Goal: Check status: Check status

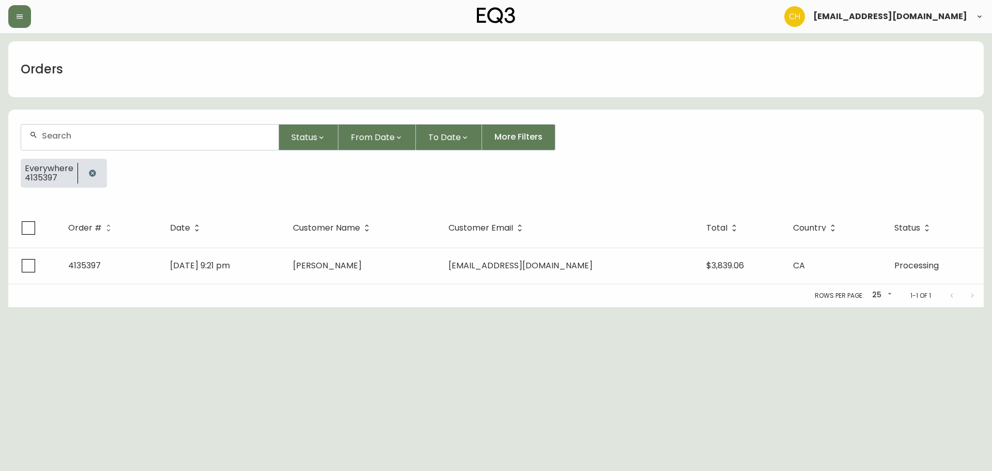
click at [87, 140] on input "text" at bounding box center [156, 136] width 228 height 10
type input "4135310"
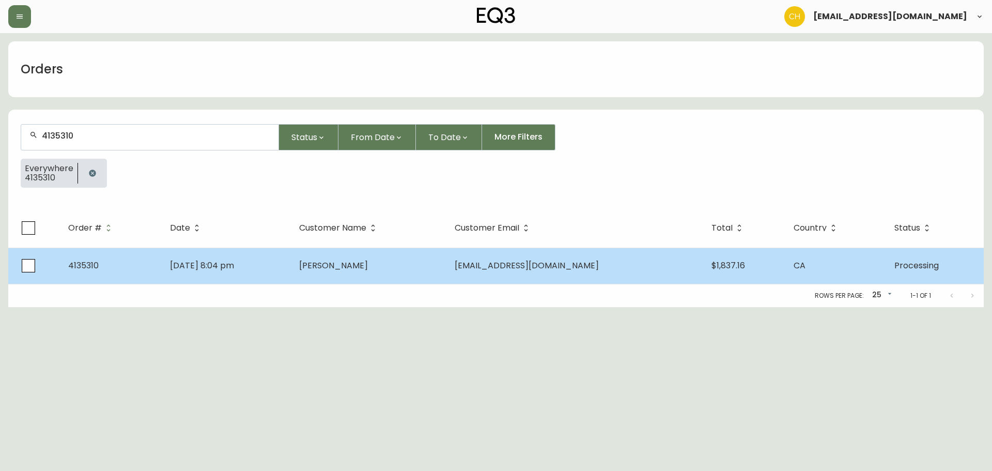
click at [368, 271] on span "[PERSON_NAME]" at bounding box center [333, 265] width 69 height 12
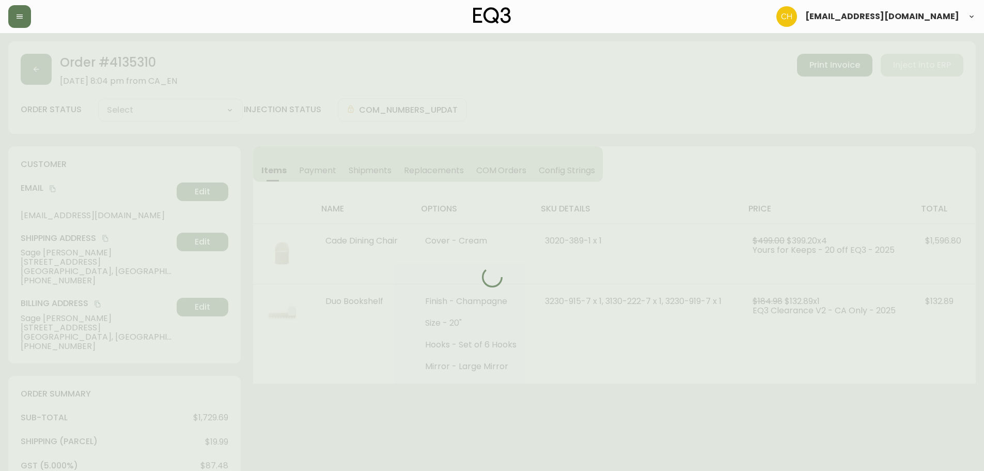
type input "Processing"
select select "PROCESSING"
